Goal: Find specific page/section: Find specific page/section

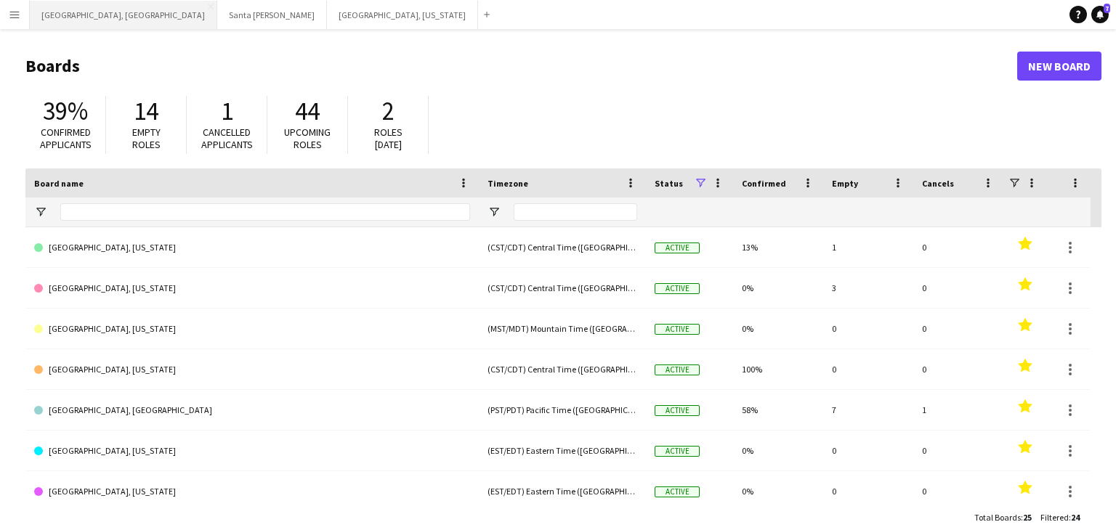
click at [49, 12] on button "[GEOGRAPHIC_DATA], [GEOGRAPHIC_DATA] Close" at bounding box center [123, 15] width 187 height 28
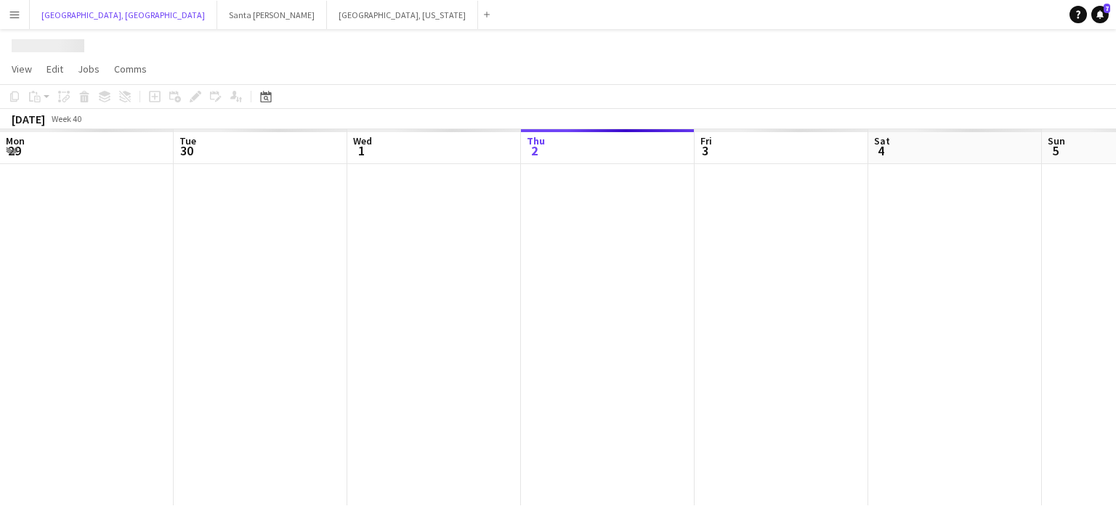
scroll to position [0, 347]
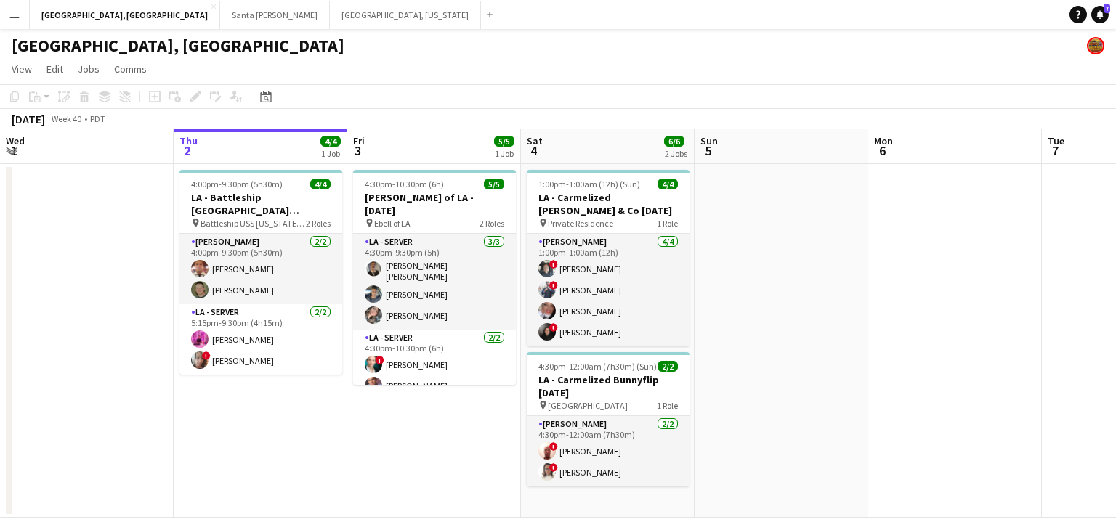
click at [580, 439] on app-calendar-viewport "Mon 29 Tue 30 Wed 1 Thu 2 4/4 1 Job Fri 3 5/5 1 Job Sat 4 6/6 2 Jobs Sun 5 Mon …" at bounding box center [558, 323] width 1116 height 389
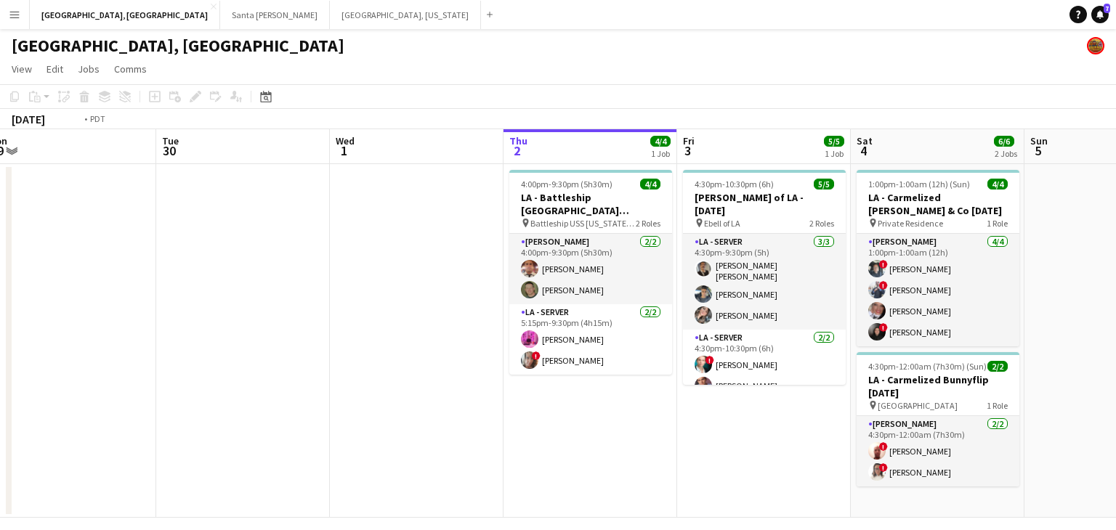
drag, startPoint x: 362, startPoint y: 452, endPoint x: 657, endPoint y: 411, distance: 297.7
click at [665, 410] on app-calendar-viewport "Sat 27 Sun 28 Mon 29 Tue 30 Wed 1 Thu 2 4/4 1 Job Fri 3 5/5 1 Job Sat 4 6/6 2 J…" at bounding box center [558, 323] width 1116 height 389
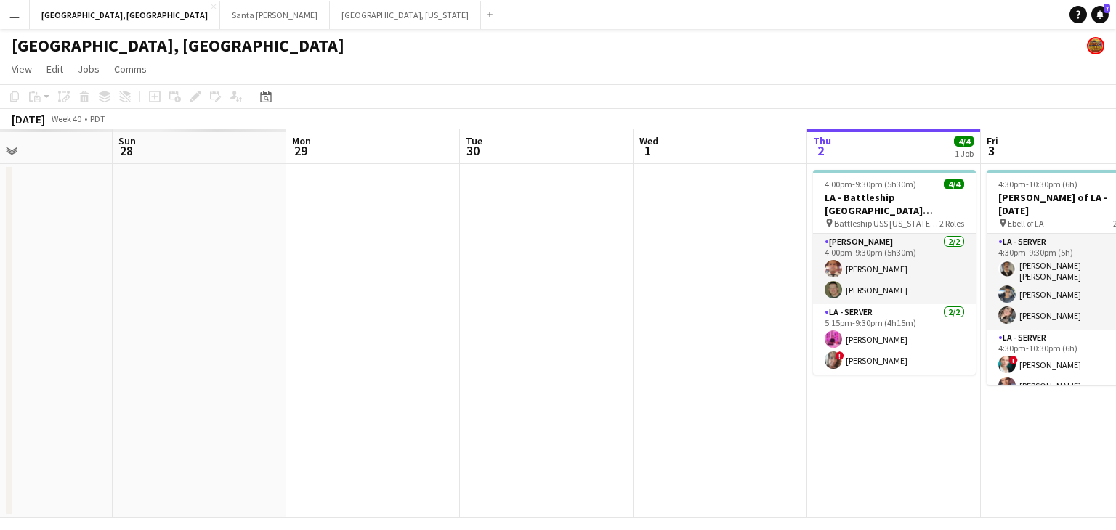
click at [638, 406] on app-calendar-viewport "Thu 25 Fri 26 Sat 27 Sun 28 Mon 29 Tue 30 Wed 1 Thu 2 4/4 1 Job Fri 3 5/5 1 Job…" at bounding box center [558, 323] width 1116 height 389
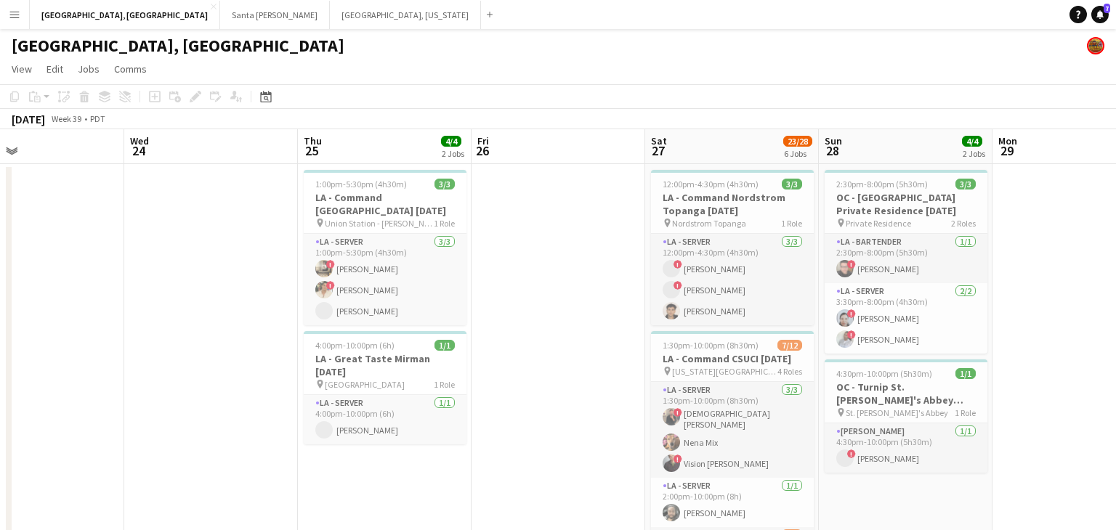
scroll to position [0, 397]
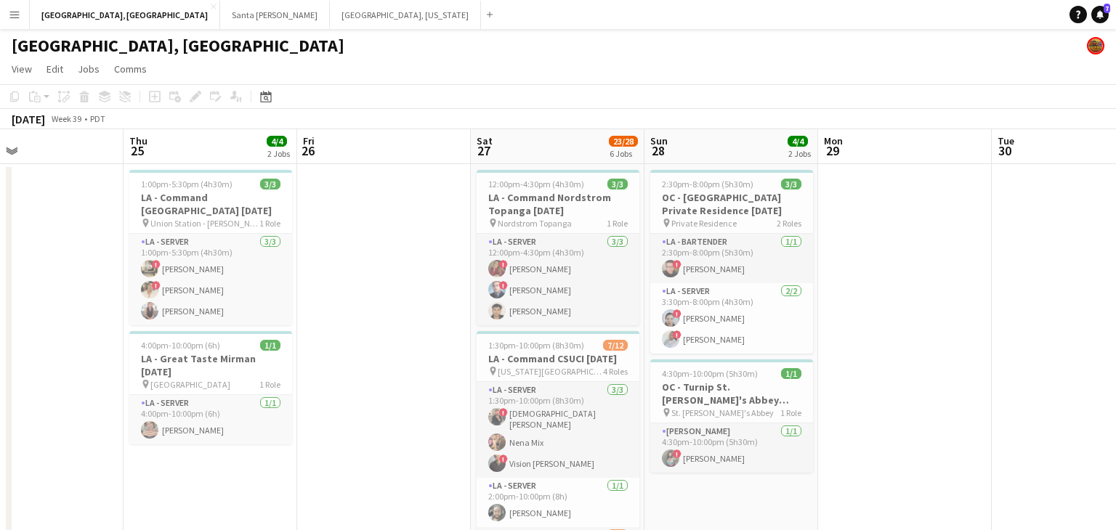
drag, startPoint x: 548, startPoint y: 391, endPoint x: 622, endPoint y: 385, distance: 74.3
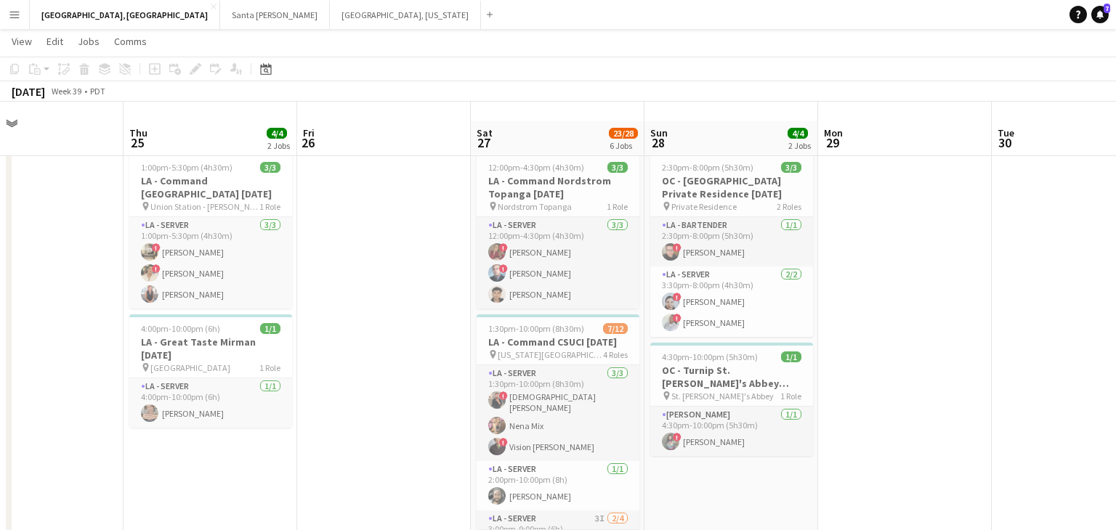
scroll to position [0, 0]
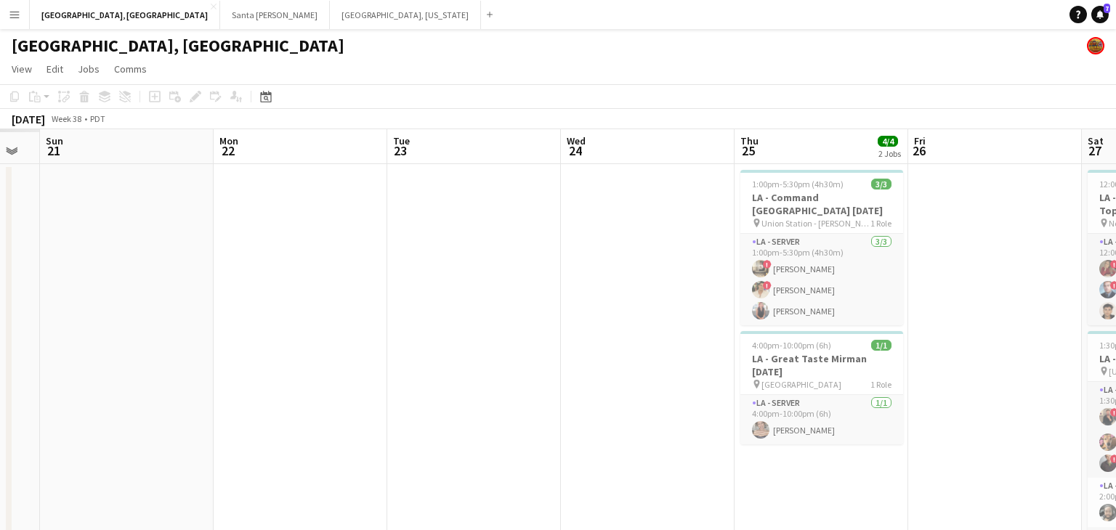
drag, startPoint x: 446, startPoint y: 333, endPoint x: 694, endPoint y: 293, distance: 251.6
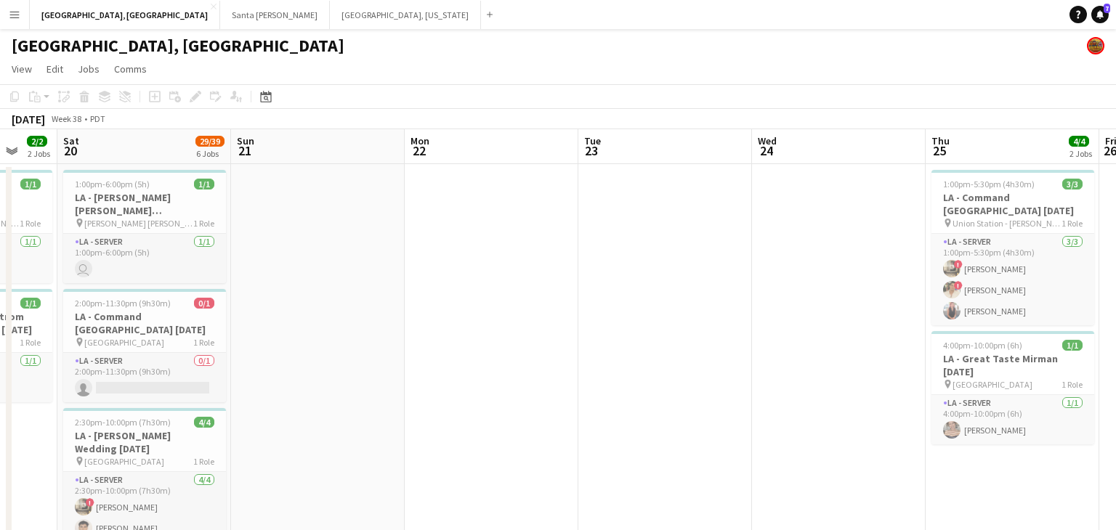
drag, startPoint x: 553, startPoint y: 312, endPoint x: 575, endPoint y: 309, distance: 22.0
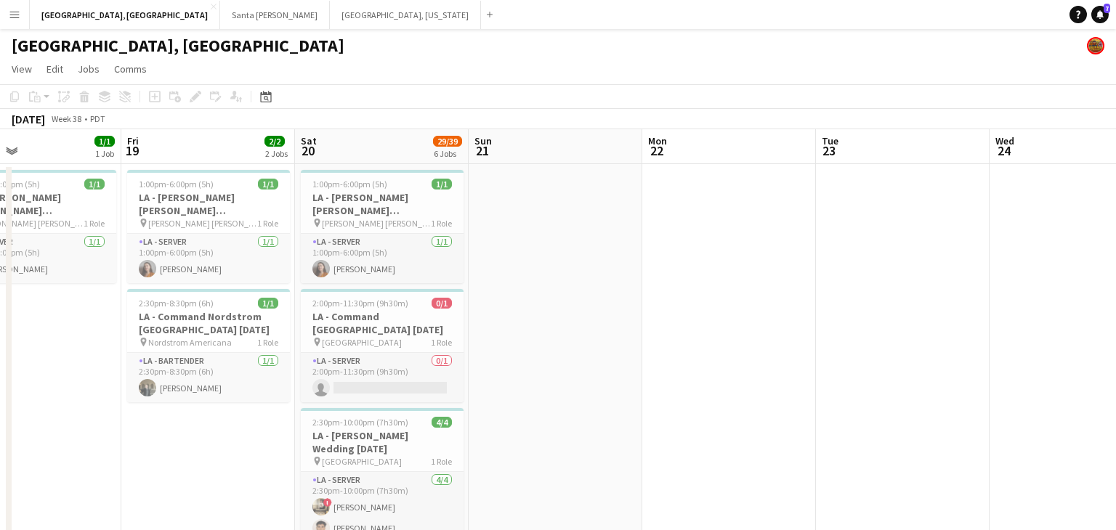
scroll to position [0, 330]
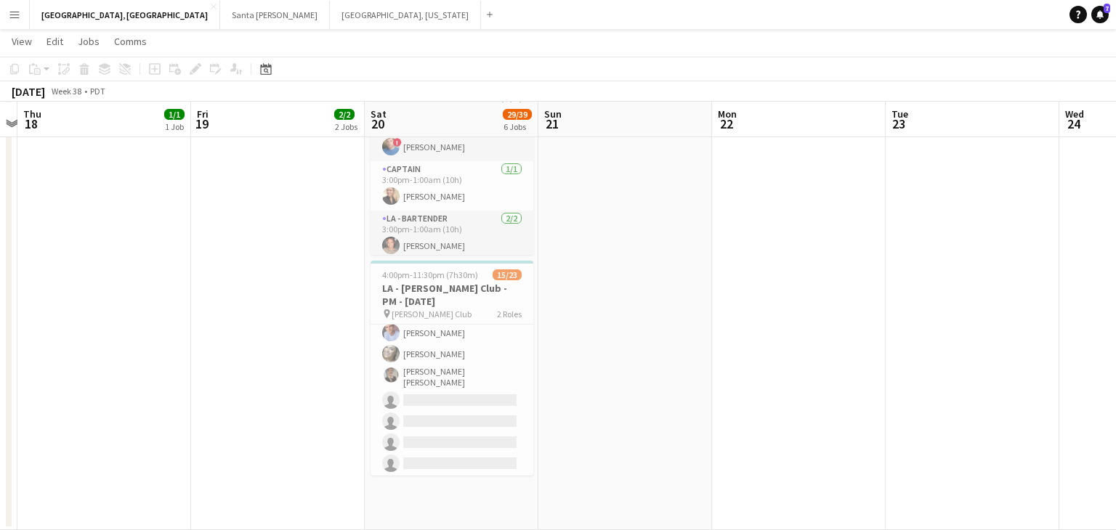
scroll to position [389, 0]
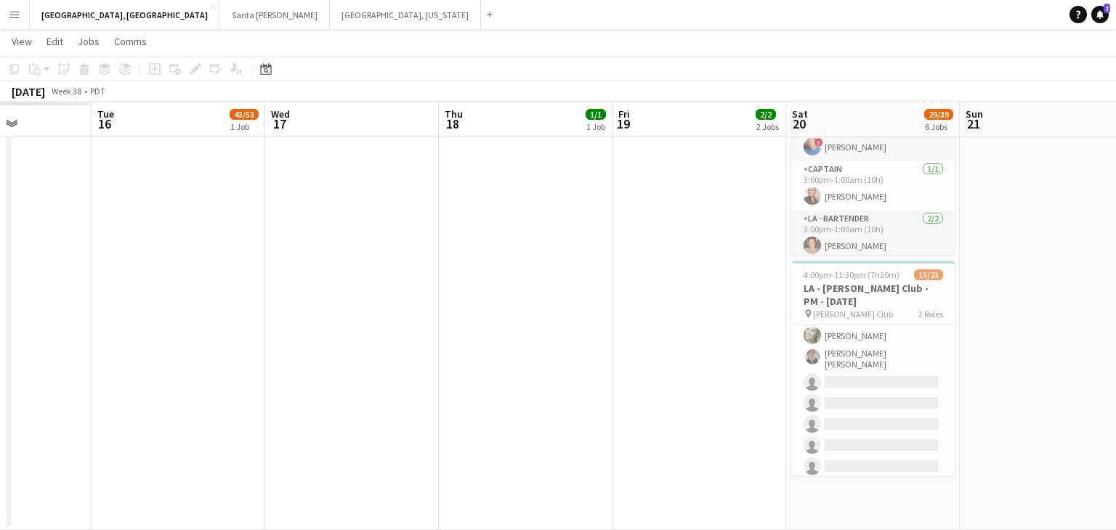
drag, startPoint x: 238, startPoint y: 322, endPoint x: 533, endPoint y: 291, distance: 297.3
drag, startPoint x: 497, startPoint y: 297, endPoint x: 674, endPoint y: 277, distance: 178.4
click at [674, 277] on app-calendar-viewport "Sat 13 15/21 11 Jobs Sun 14 Mon 15 Tue 16 43/53 1 Job Wed 17 Thu 18 1/1 1 Job F…" at bounding box center [558, 209] width 1116 height 1643
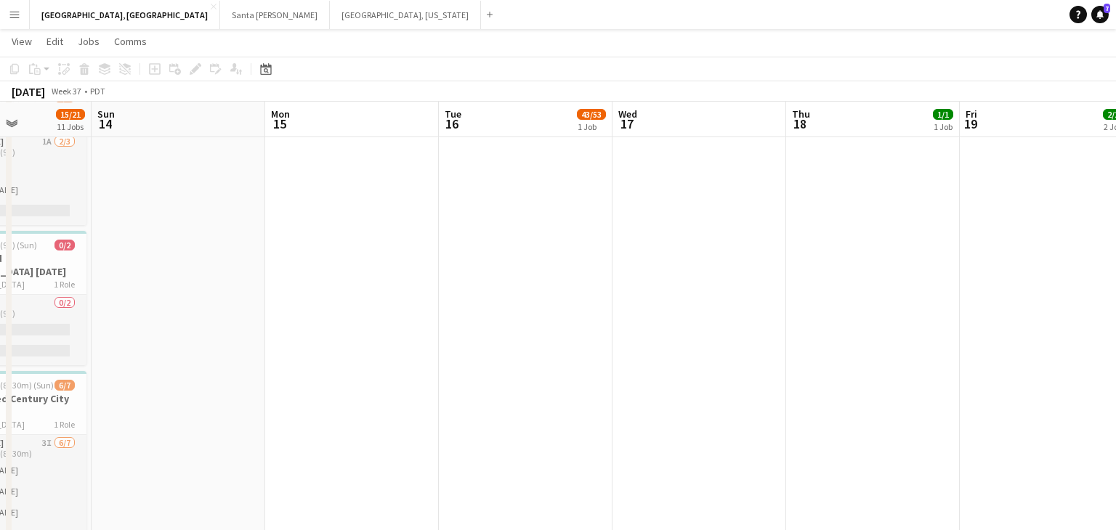
scroll to position [0, 384]
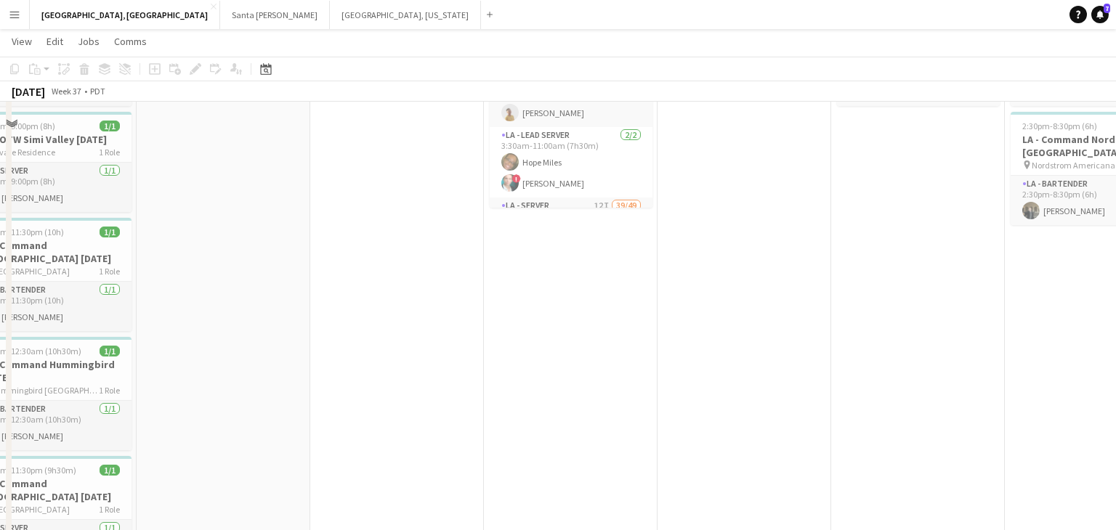
drag, startPoint x: 336, startPoint y: 356, endPoint x: 564, endPoint y: 348, distance: 227.5
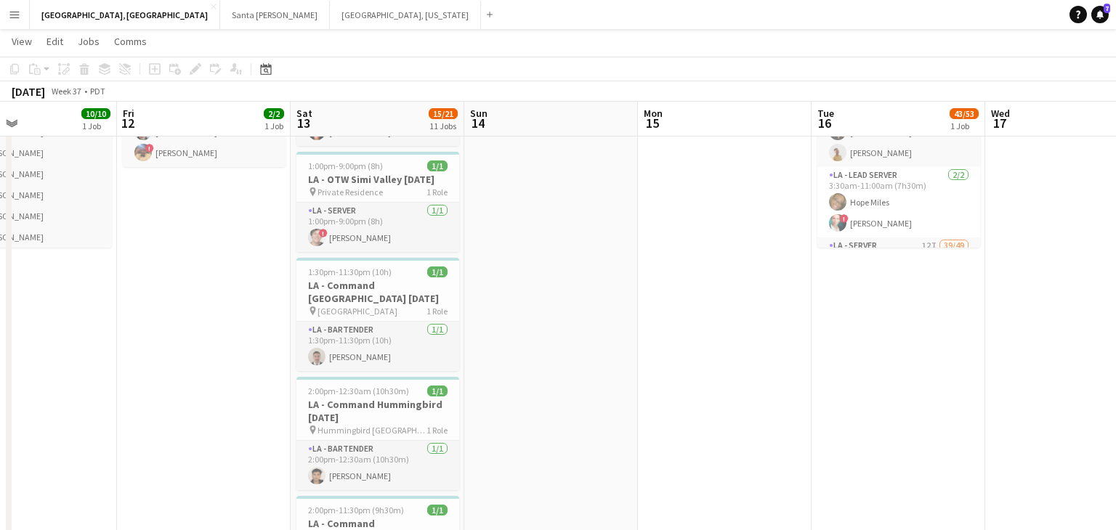
drag, startPoint x: 574, startPoint y: 343, endPoint x: 612, endPoint y: 341, distance: 37.8
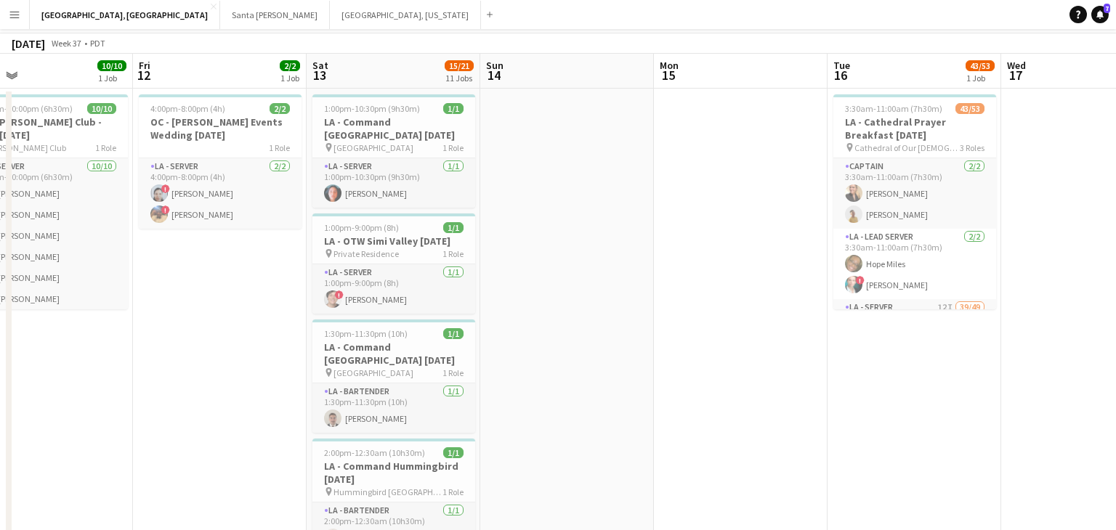
scroll to position [15, 0]
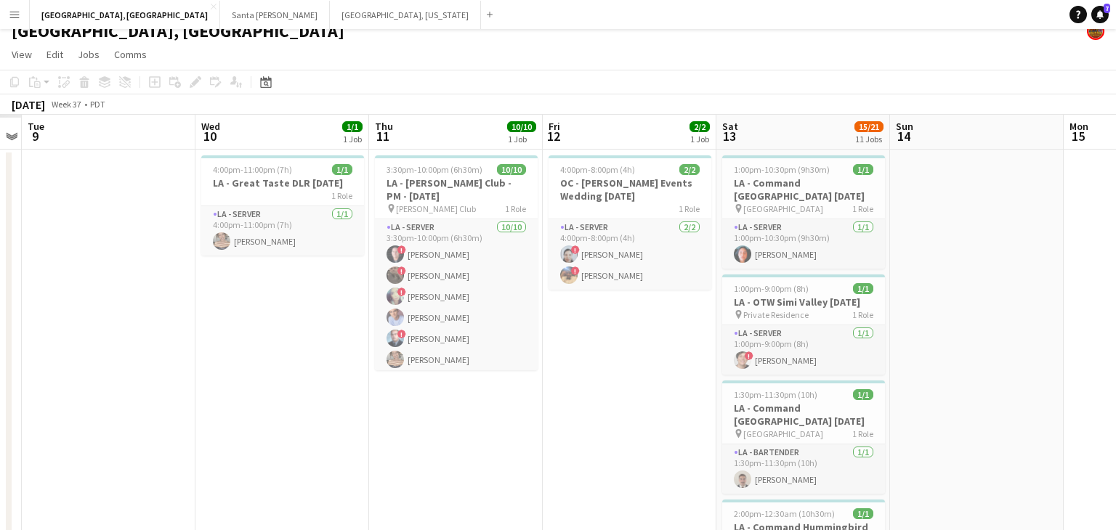
drag, startPoint x: 575, startPoint y: 320, endPoint x: 653, endPoint y: 309, distance: 78.4
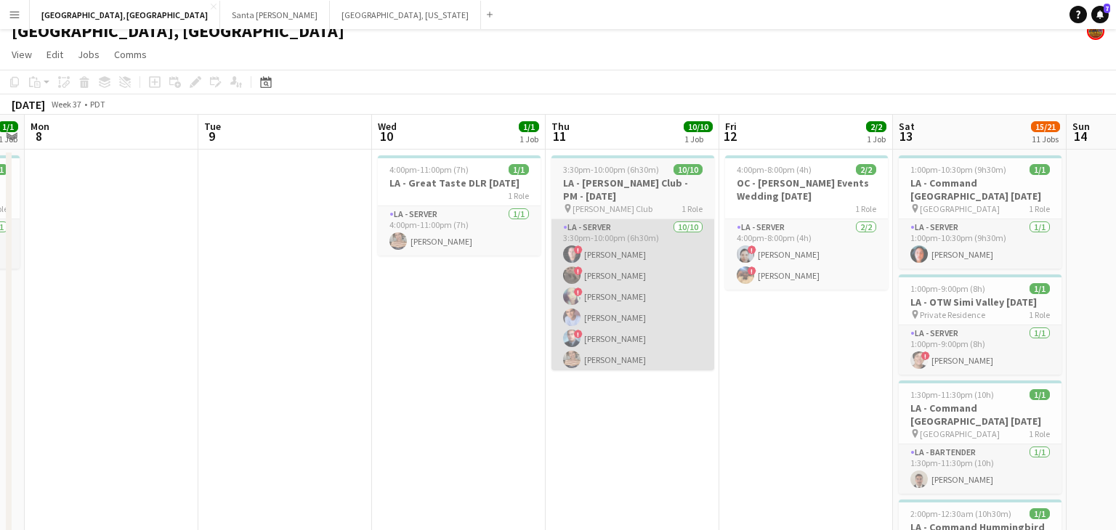
drag, startPoint x: 663, startPoint y: 365, endPoint x: 740, endPoint y: 352, distance: 78.0
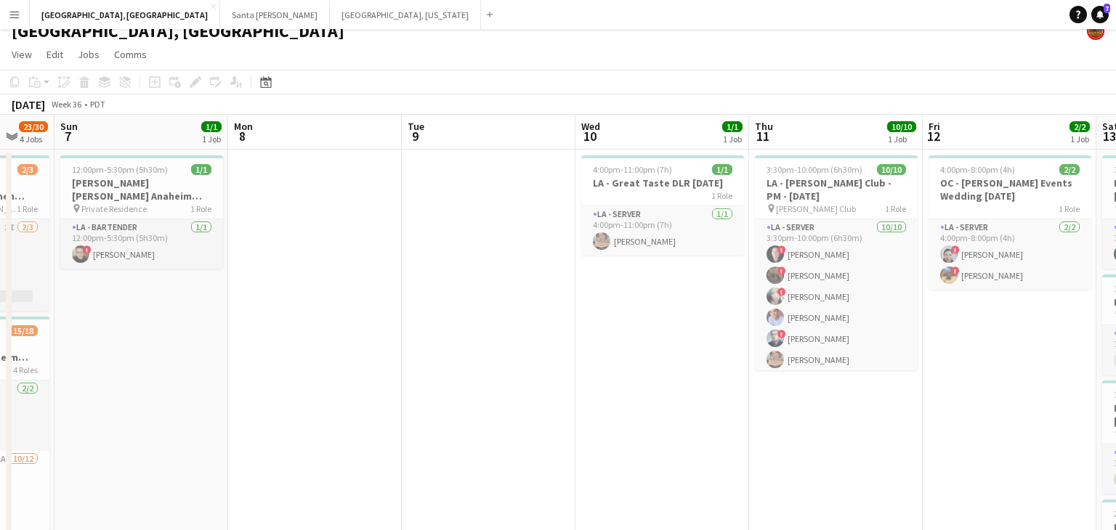
drag, startPoint x: 620, startPoint y: 362, endPoint x: 634, endPoint y: 360, distance: 13.9
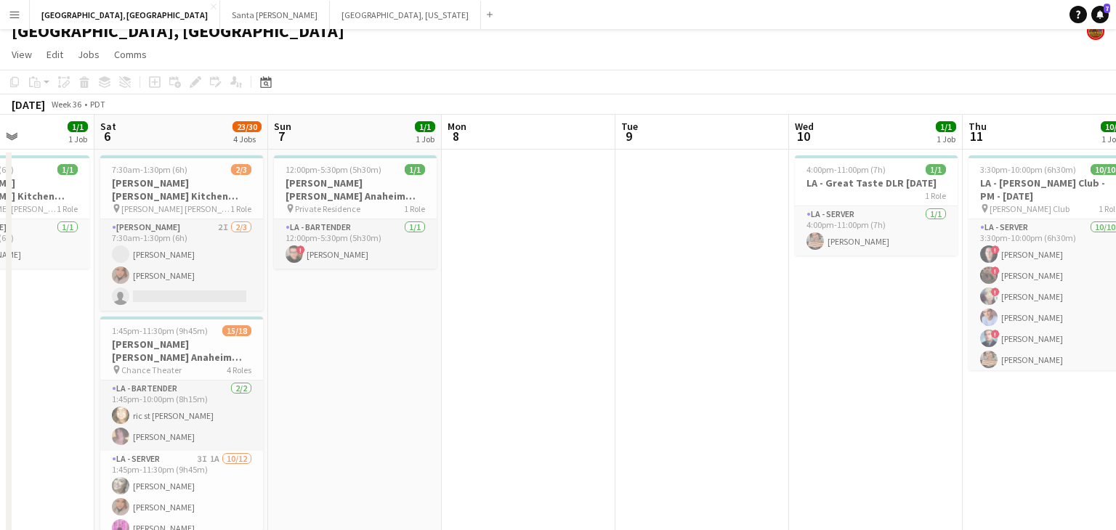
drag, startPoint x: 580, startPoint y: 361, endPoint x: 640, endPoint y: 346, distance: 62.2
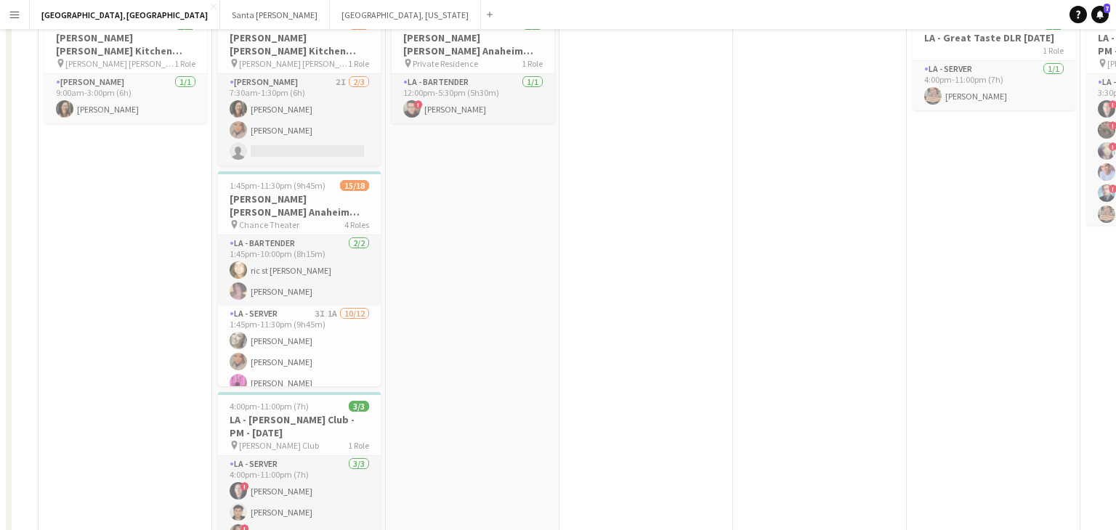
scroll to position [0, 0]
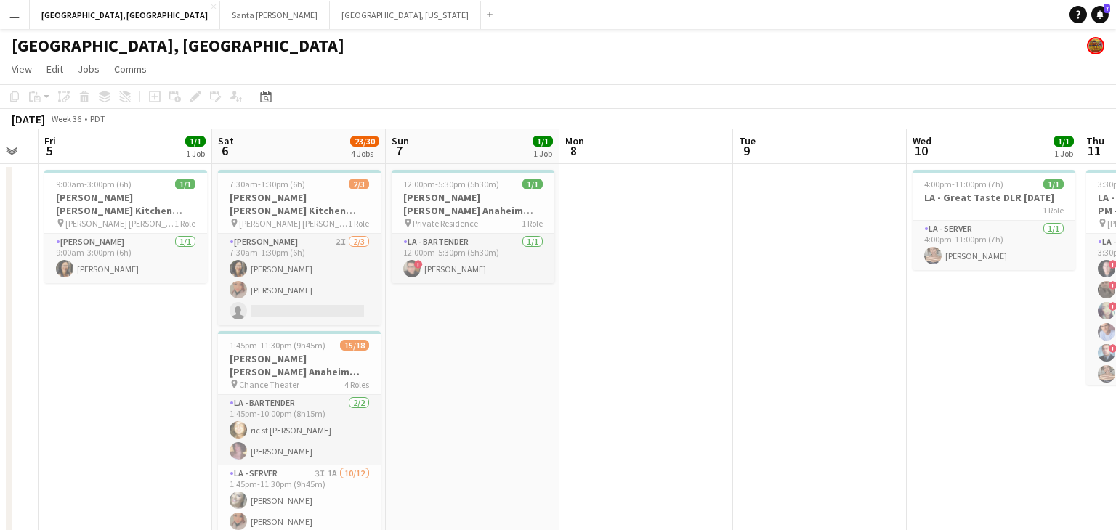
click at [5, 23] on button "Menu" at bounding box center [14, 14] width 29 height 29
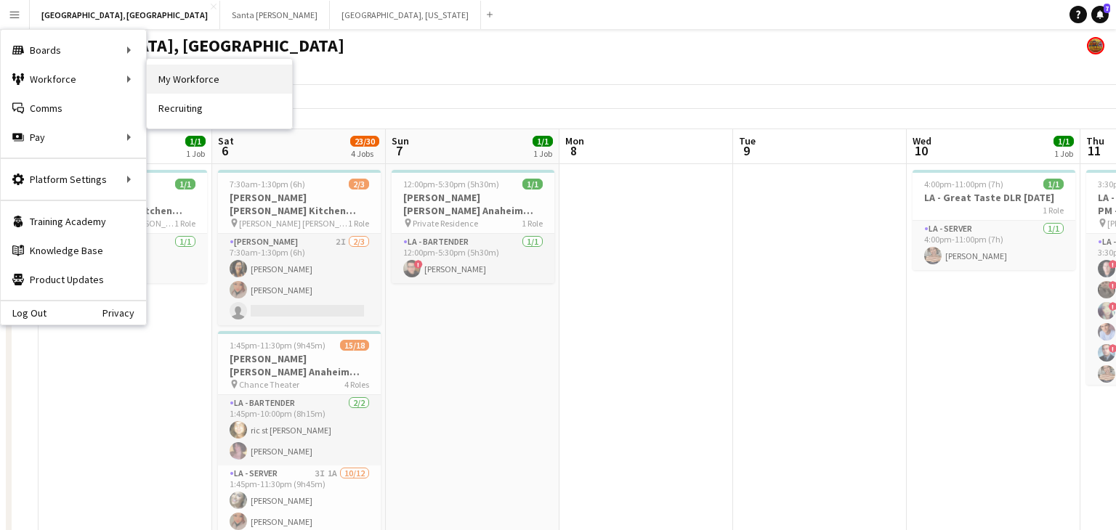
click at [187, 86] on link "My Workforce" at bounding box center [219, 79] width 145 height 29
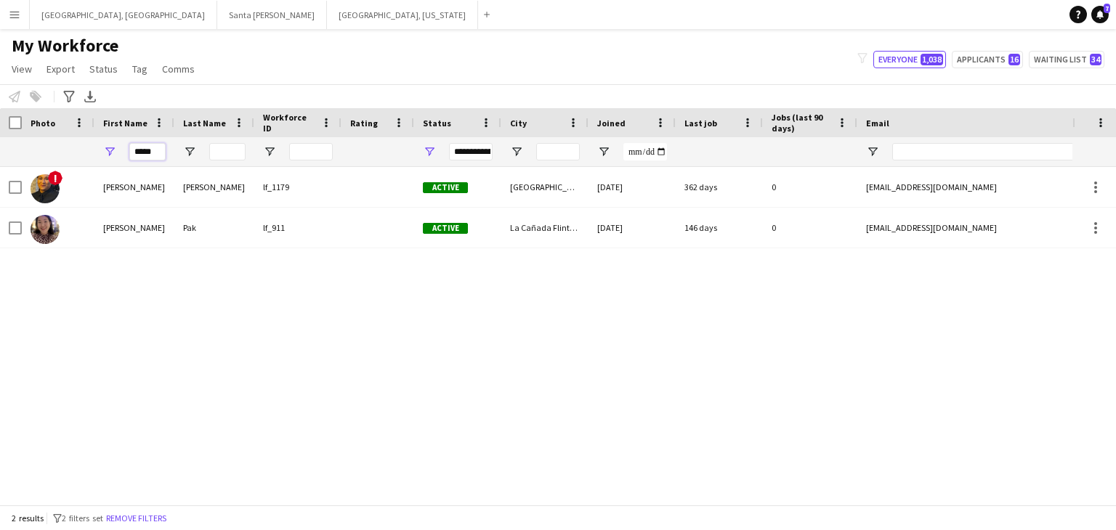
click at [153, 150] on input "*****" at bounding box center [147, 151] width 36 height 17
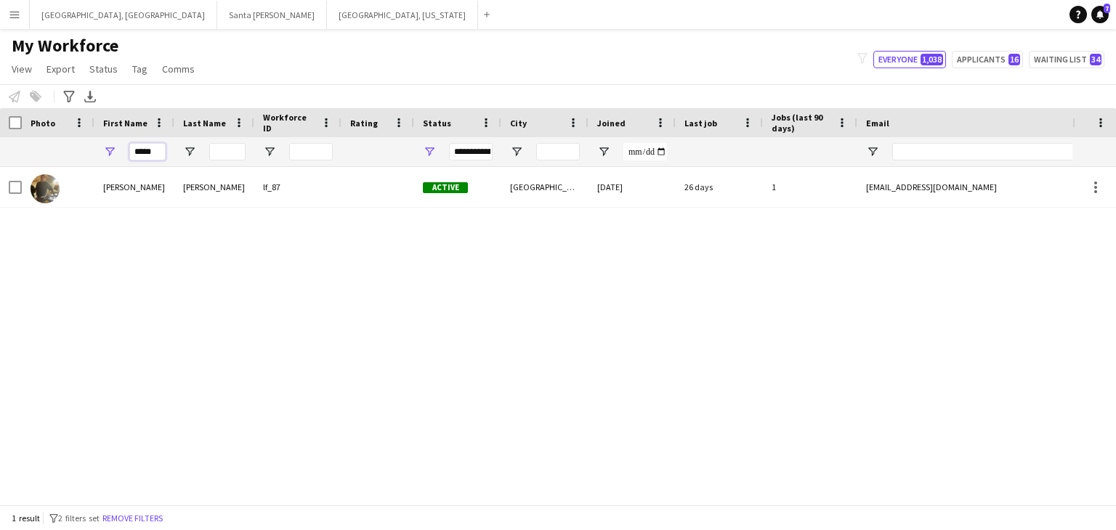
type input "*****"
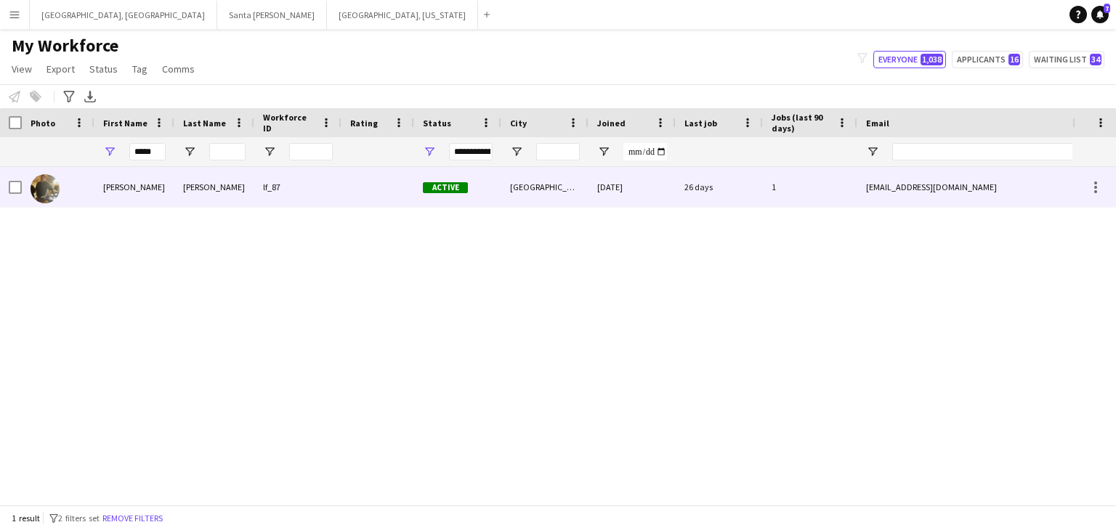
click at [149, 182] on div "[PERSON_NAME]" at bounding box center [134, 187] width 80 height 40
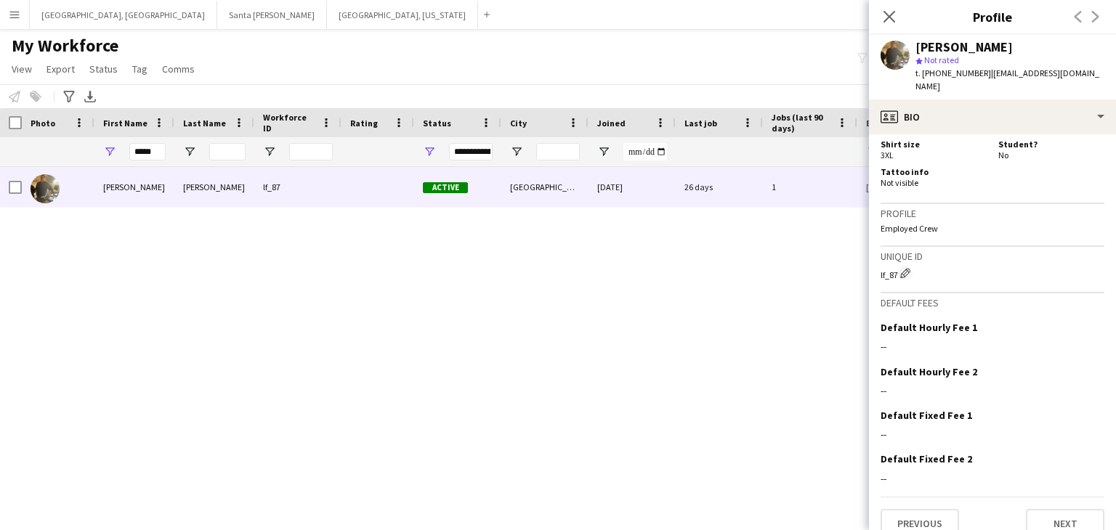
scroll to position [686, 0]
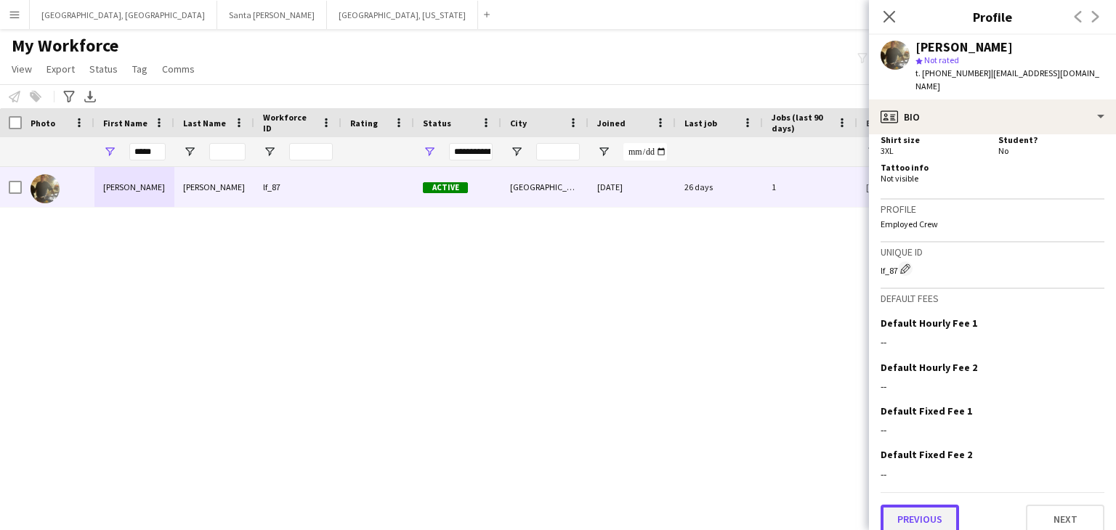
click at [938, 506] on button "Previous" at bounding box center [919, 519] width 78 height 29
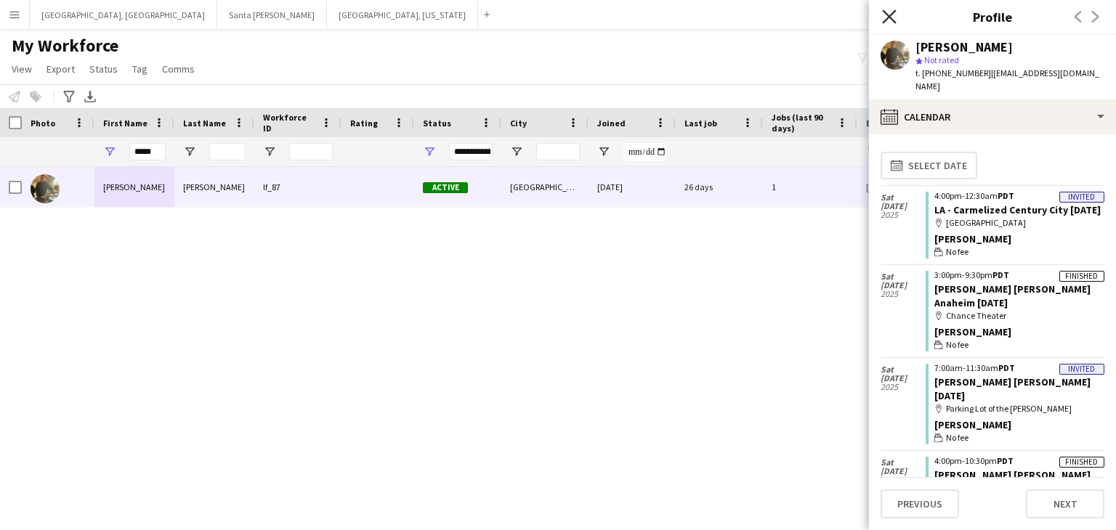
click at [882, 15] on icon "Close pop-in" at bounding box center [889, 16] width 14 height 14
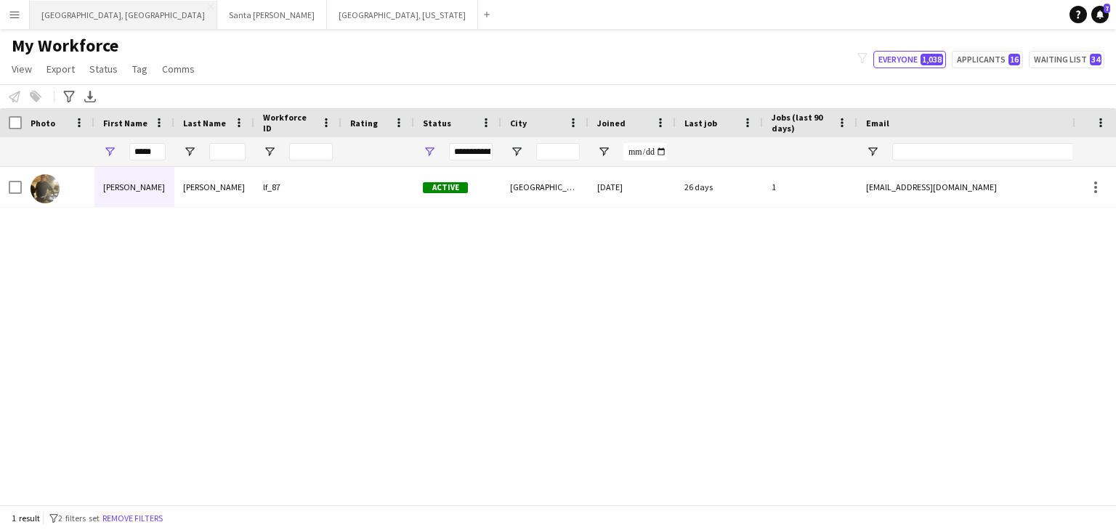
click at [72, 15] on button "[GEOGRAPHIC_DATA], [GEOGRAPHIC_DATA] Close" at bounding box center [123, 15] width 187 height 28
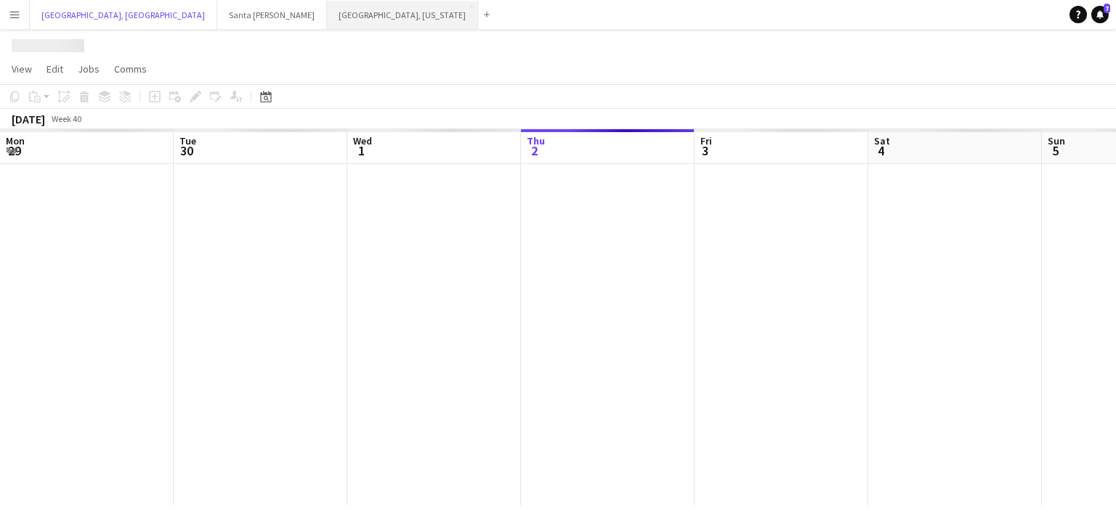
scroll to position [0, 347]
